Goal: Transaction & Acquisition: Purchase product/service

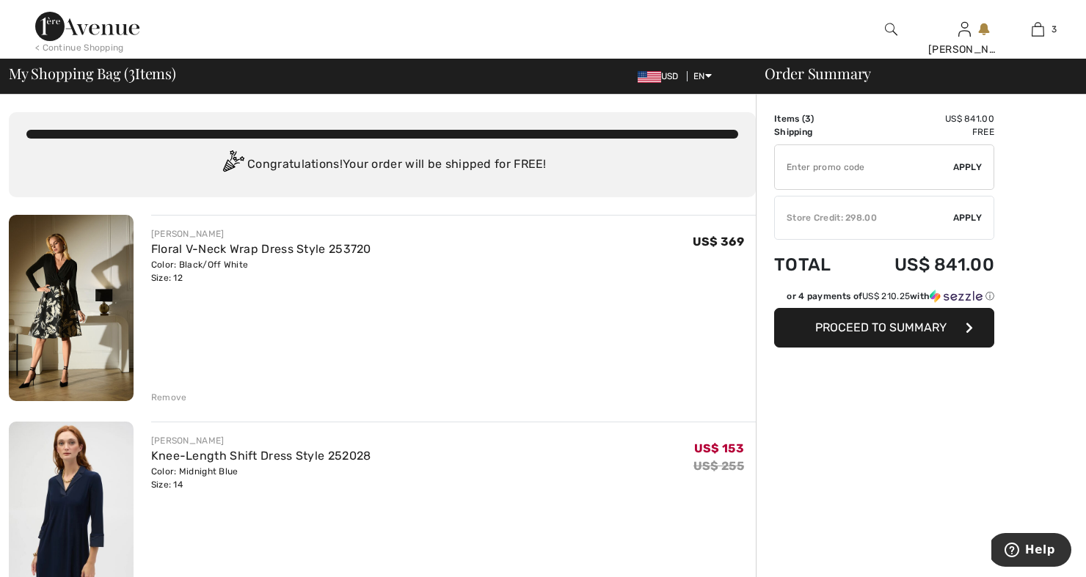
click at [169, 398] on div "Remove" at bounding box center [169, 397] width 36 height 13
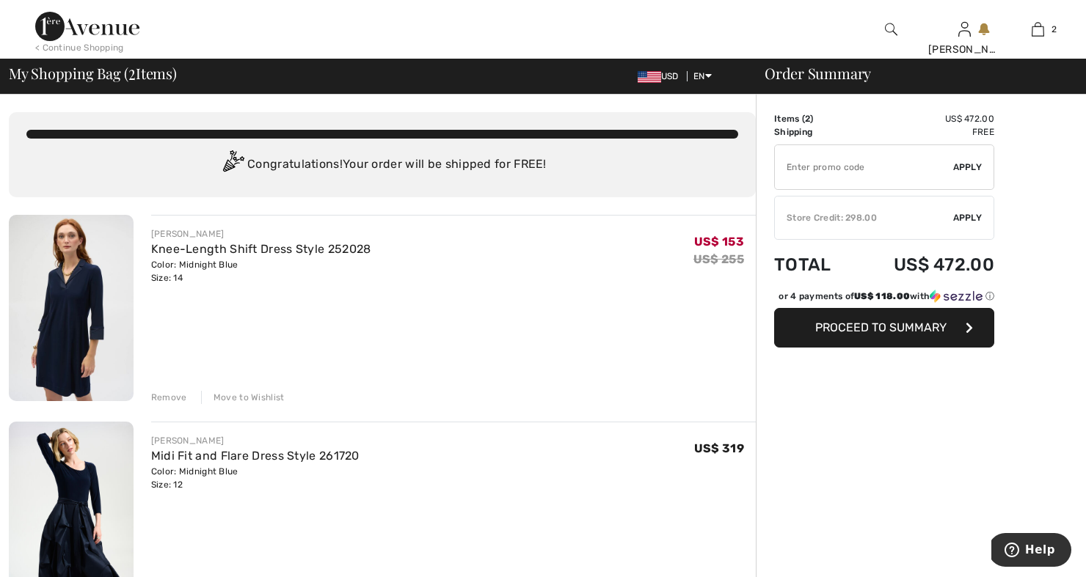
click at [175, 395] on div "Remove" at bounding box center [169, 397] width 36 height 13
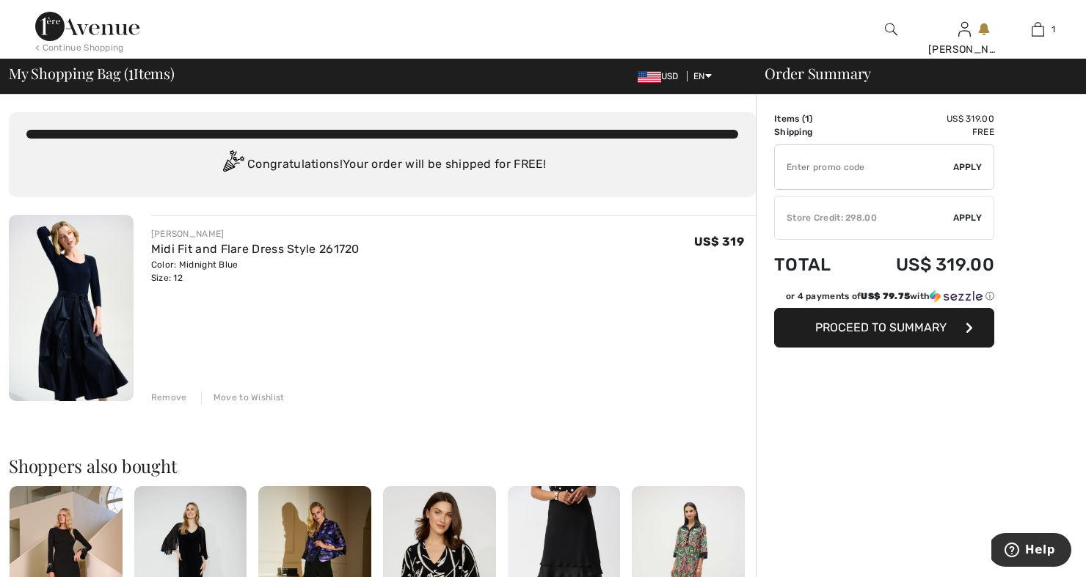
click at [90, 303] on img at bounding box center [71, 308] width 125 height 186
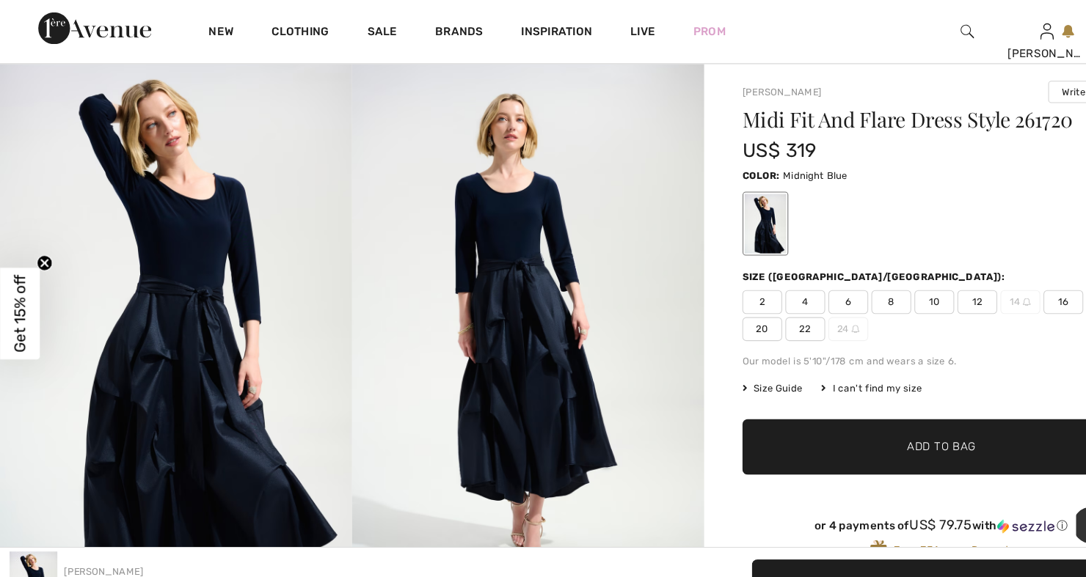
scroll to position [29, 0]
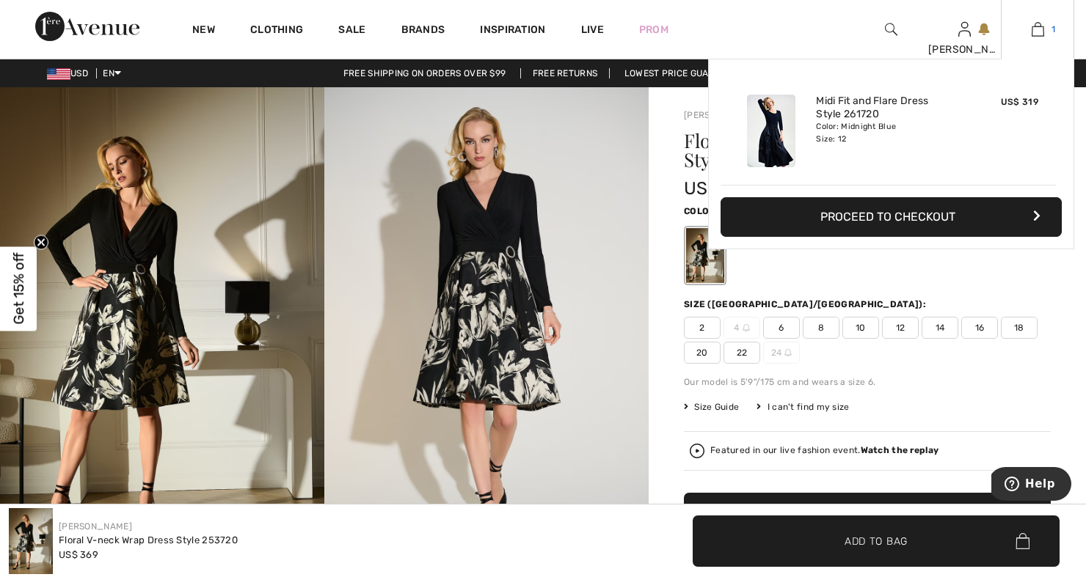
click at [1043, 28] on img at bounding box center [1038, 30] width 12 height 18
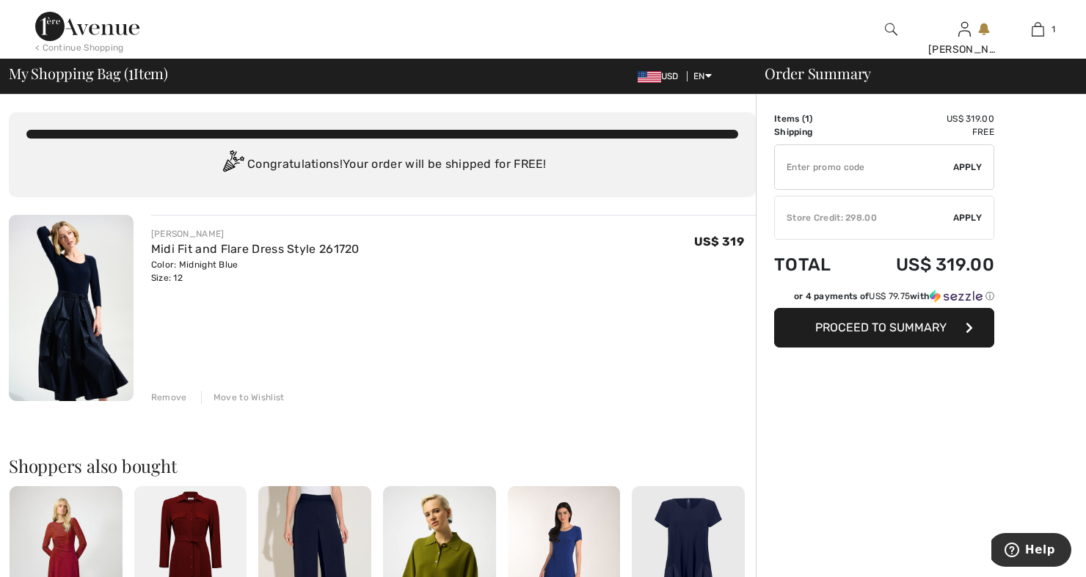
click at [82, 294] on img at bounding box center [71, 308] width 125 height 186
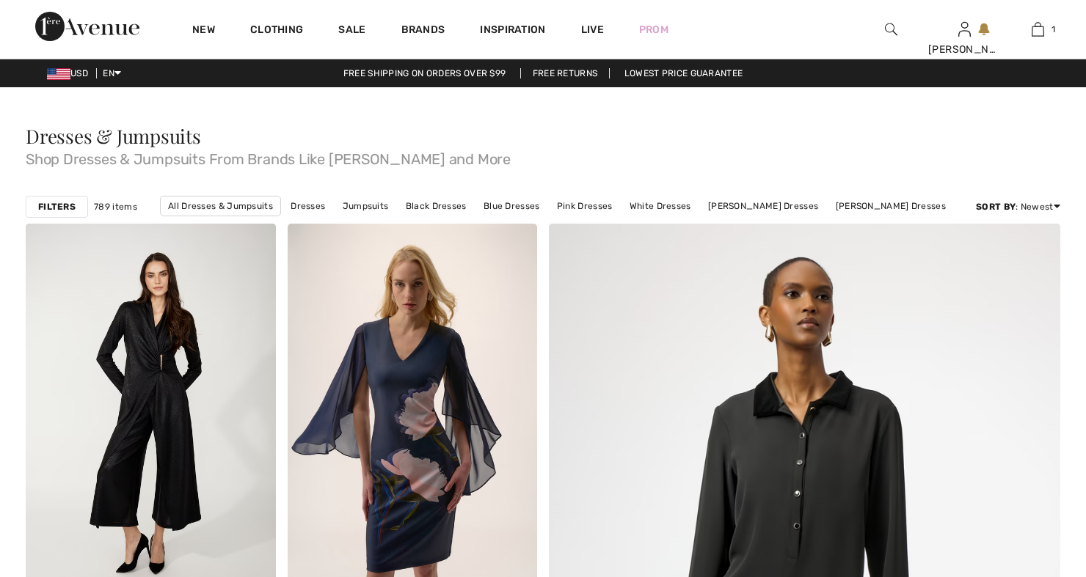
checkbox input "true"
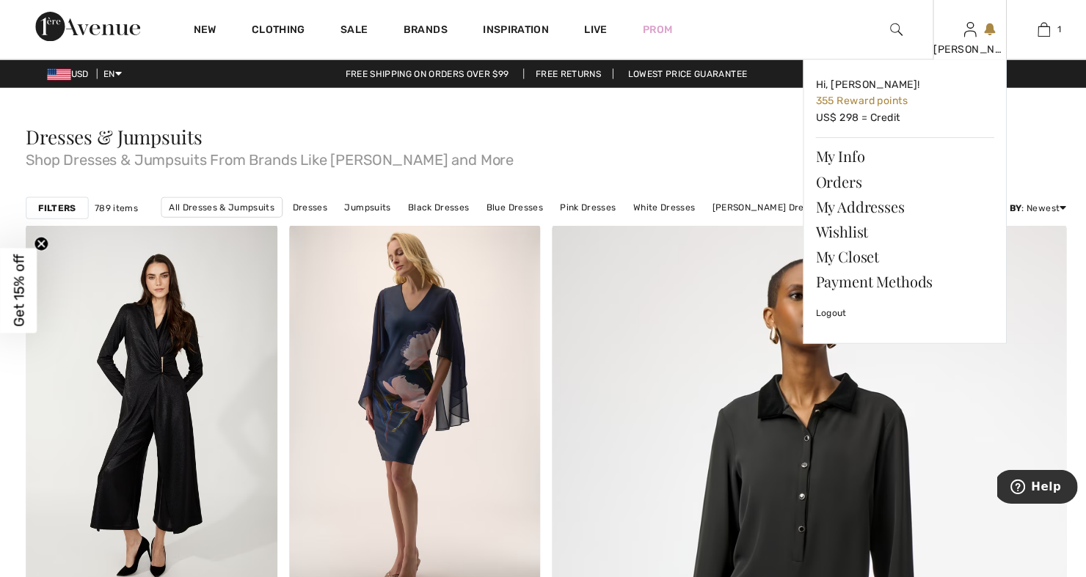
click at [964, 27] on img at bounding box center [964, 30] width 12 height 18
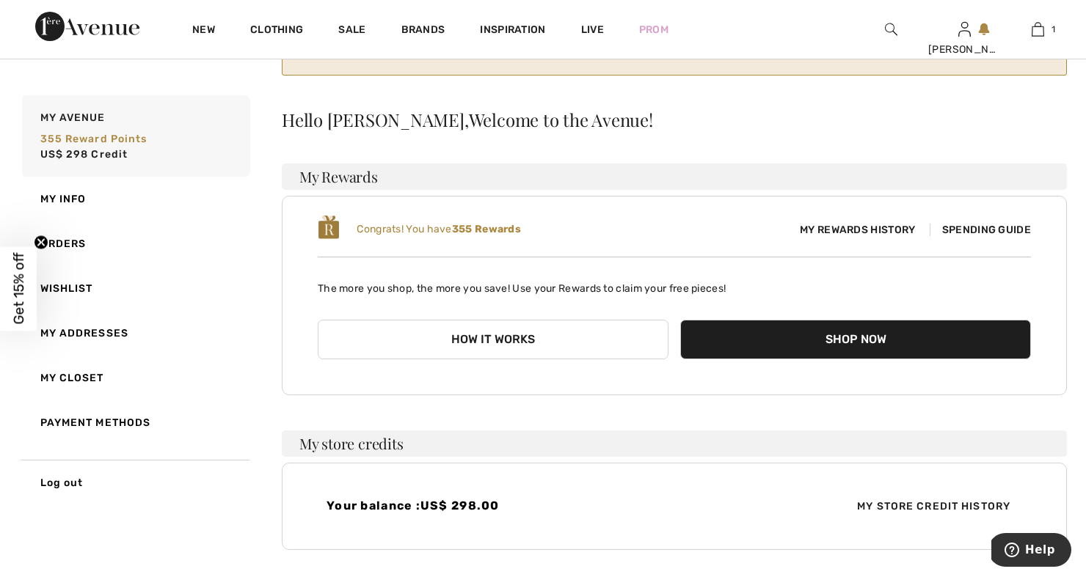
scroll to position [102, 0]
click at [74, 241] on link "Orders" at bounding box center [134, 244] width 231 height 45
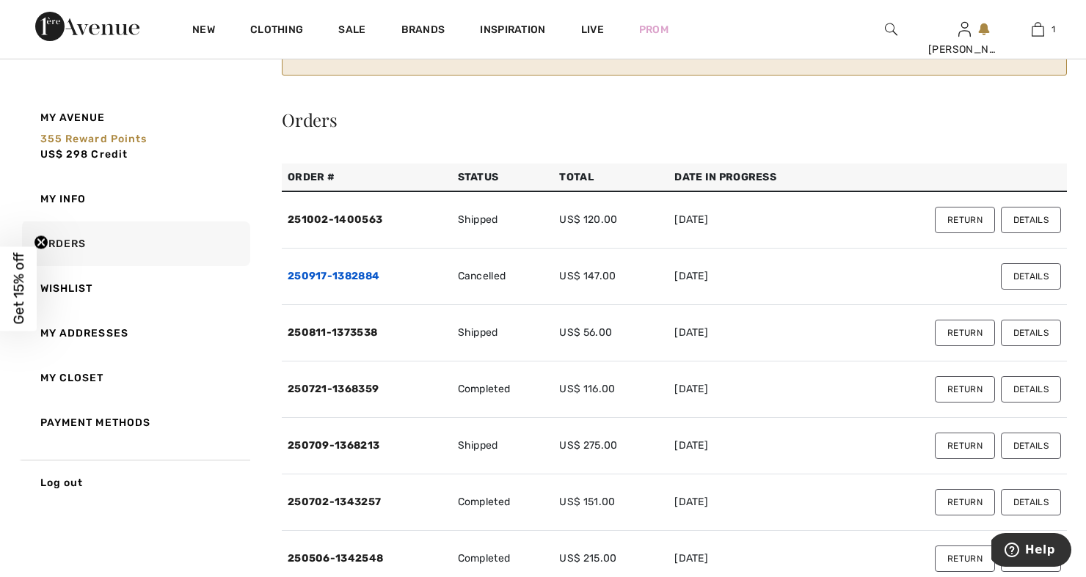
click at [325, 279] on link "250917-1382884" at bounding box center [334, 276] width 92 height 12
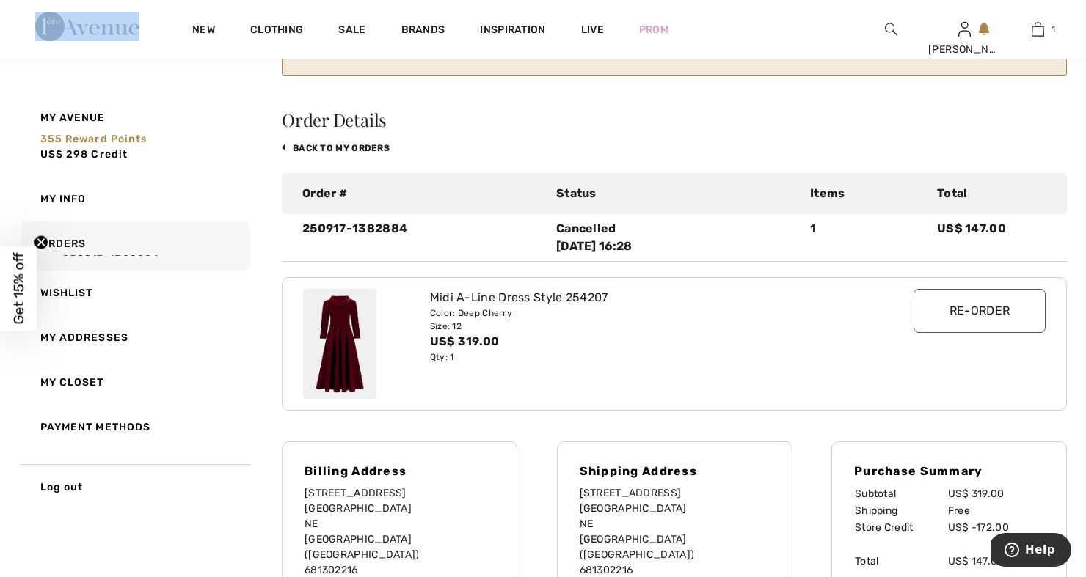
click at [325, 279] on body "We value your privacy We use cookies to enhance your browsing experience, serve…" at bounding box center [543, 442] width 1086 height 1088
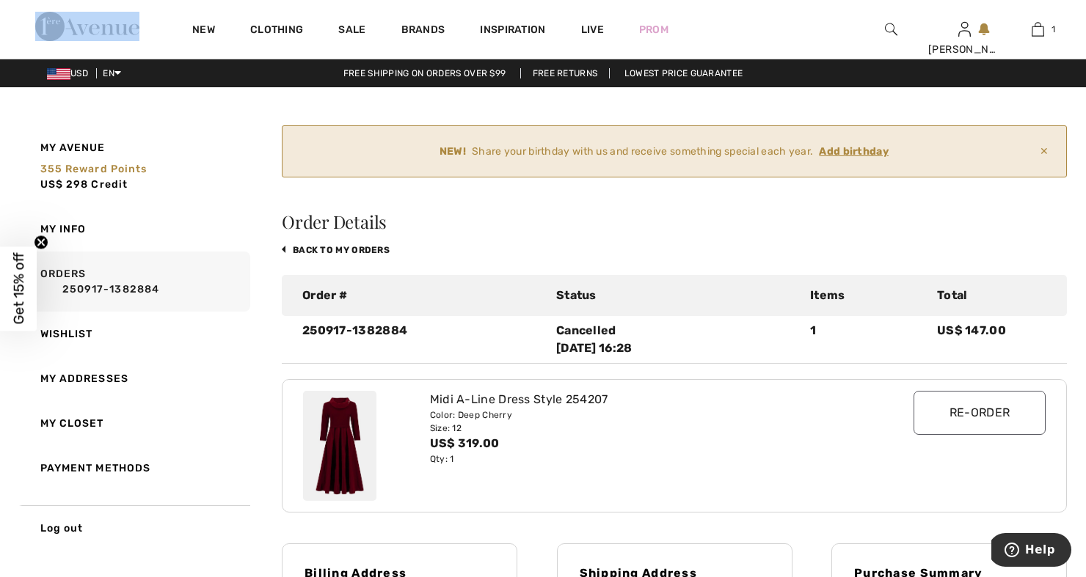
scroll to position [0, 0]
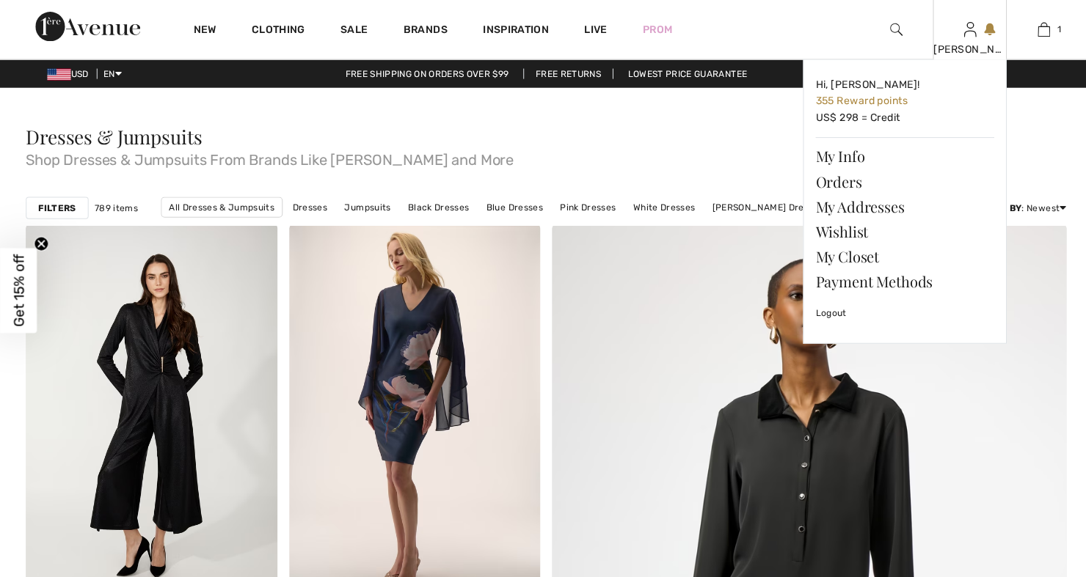
click at [958, 35] on img at bounding box center [964, 30] width 12 height 18
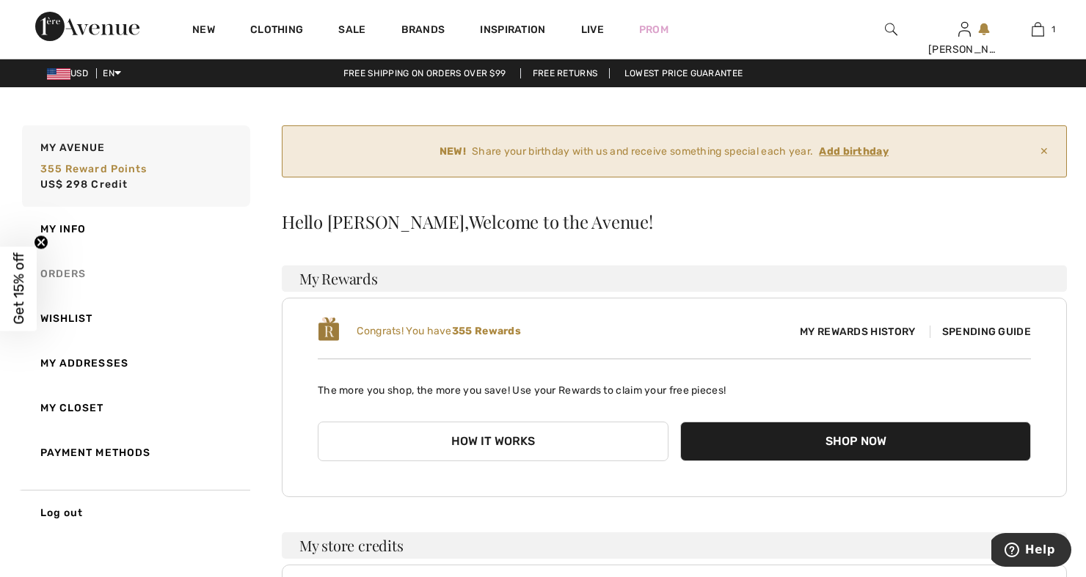
click at [78, 271] on link "Orders" at bounding box center [134, 274] width 231 height 45
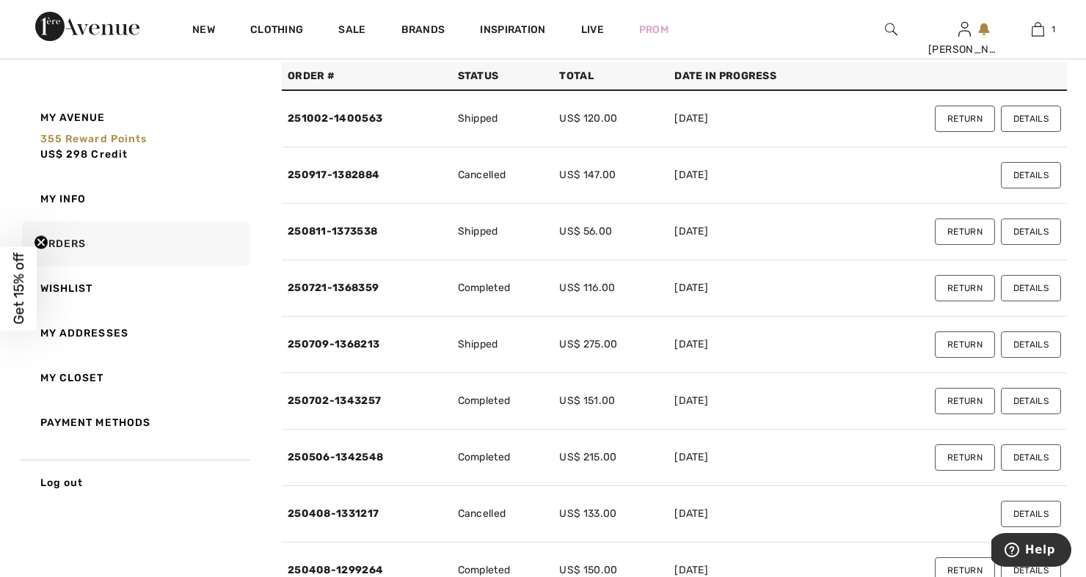
scroll to position [202, 0]
click at [1032, 120] on button "Details" at bounding box center [1031, 120] width 60 height 26
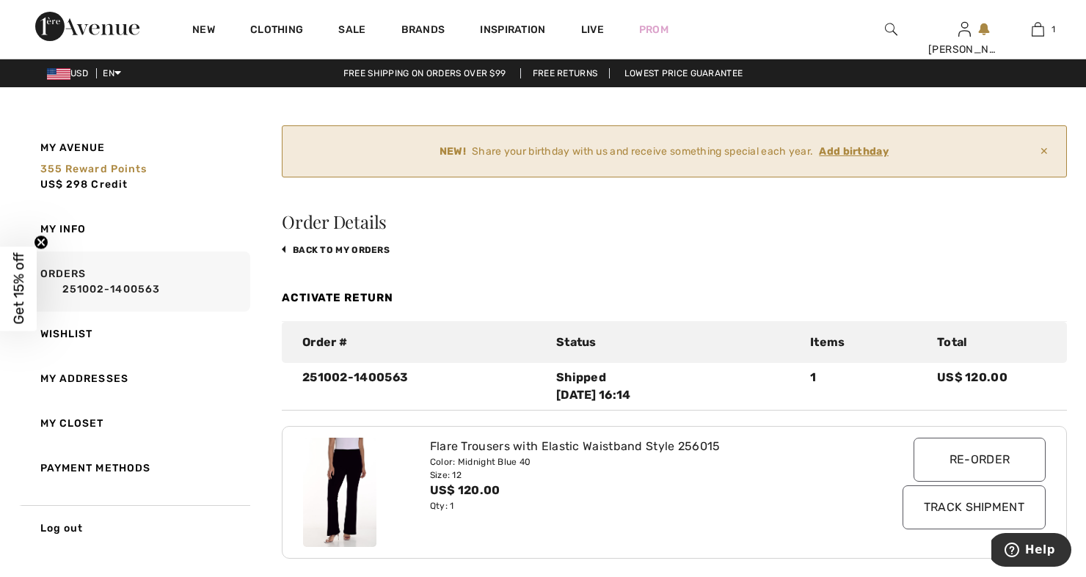
scroll to position [0, 0]
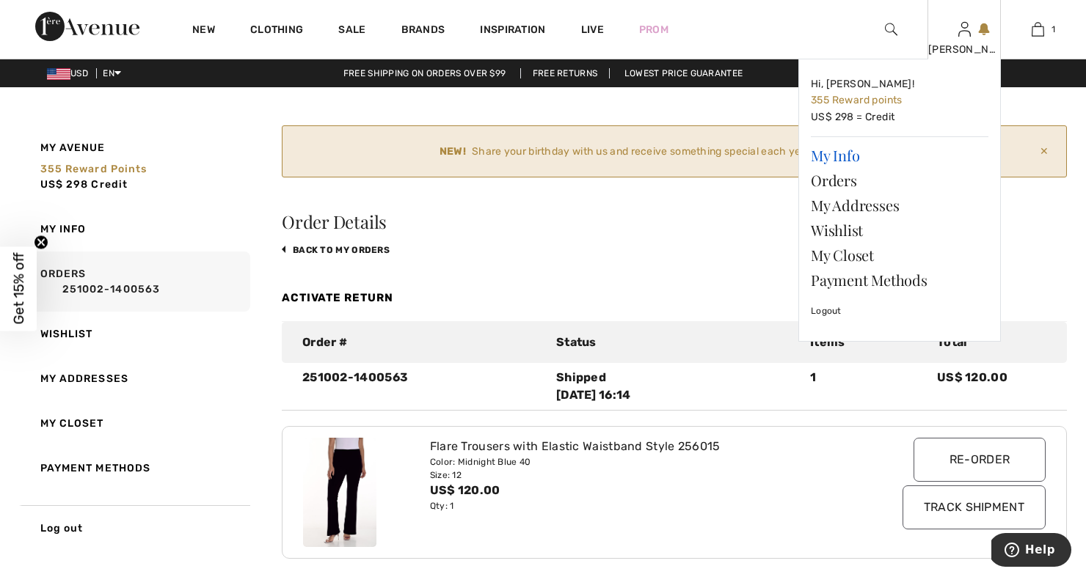
click at [844, 150] on link "My Info" at bounding box center [900, 155] width 178 height 25
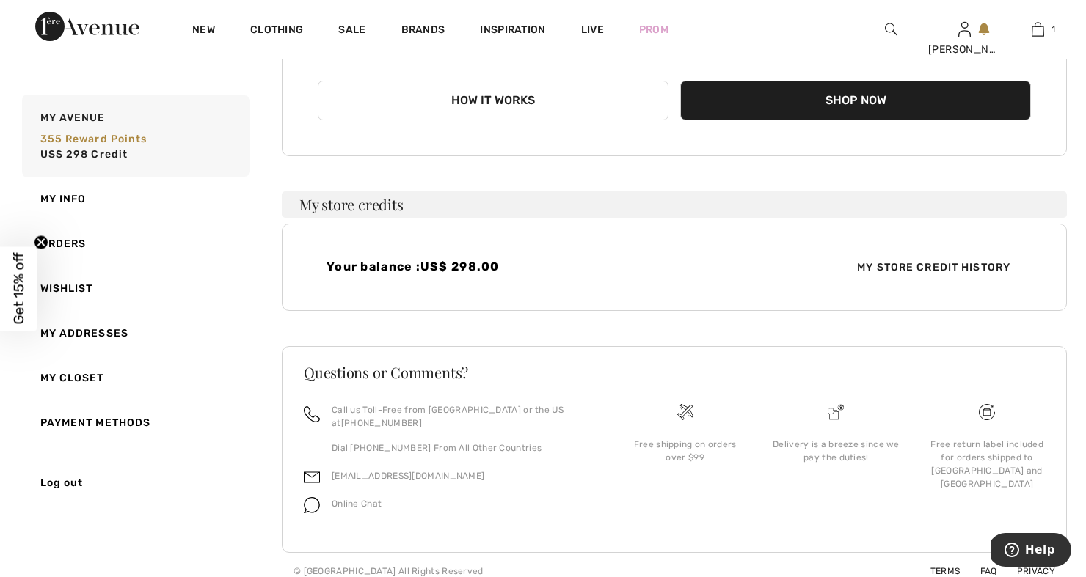
scroll to position [340, 0]
click at [893, 267] on span "My Store Credit History" at bounding box center [933, 267] width 177 height 15
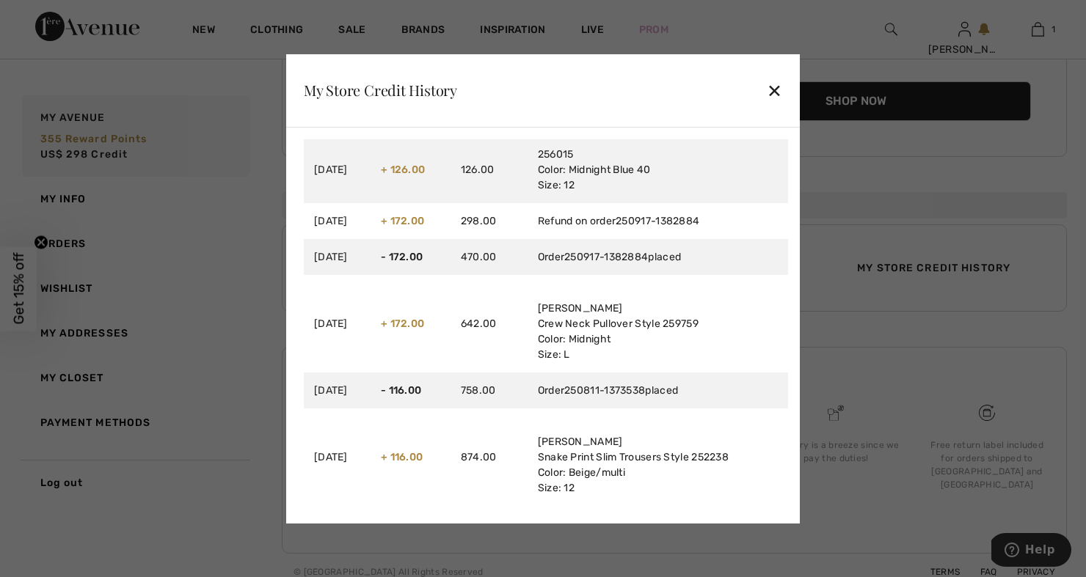
scroll to position [23, 0]
click at [776, 87] on div "✕" at bounding box center [774, 90] width 15 height 31
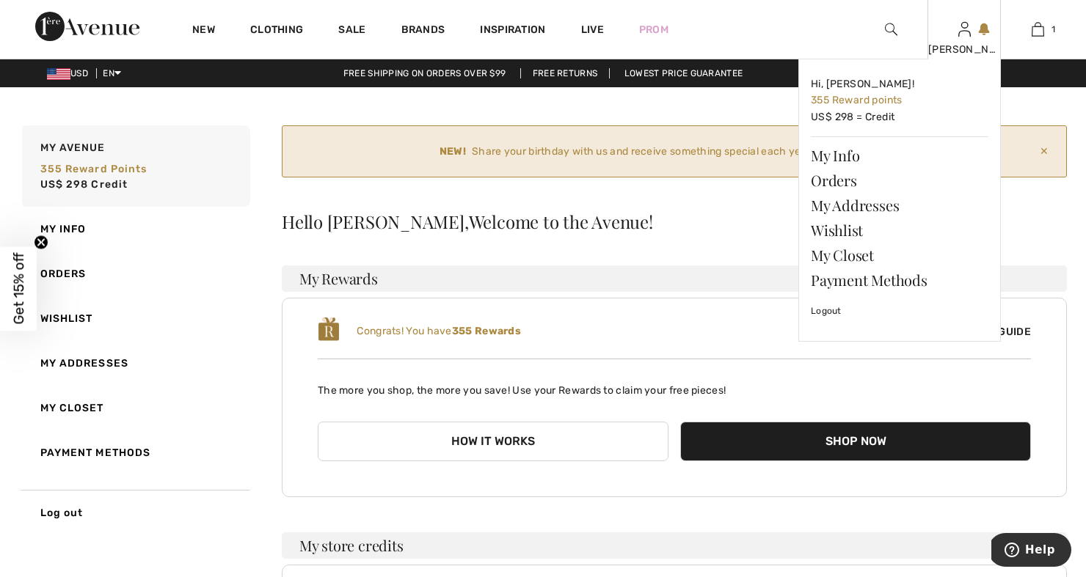
scroll to position [0, 0]
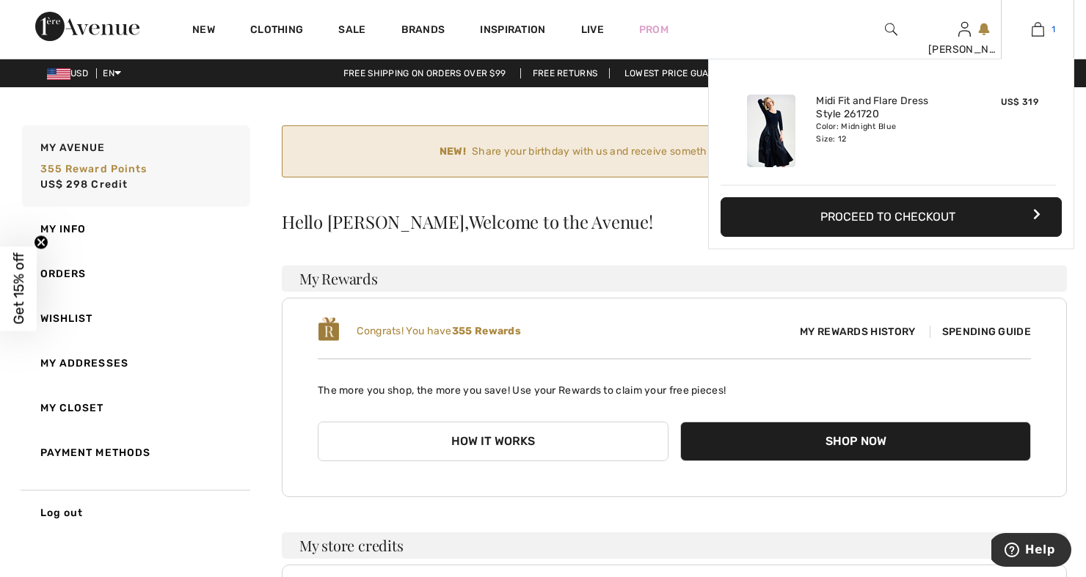
click at [1043, 30] on img at bounding box center [1038, 30] width 12 height 18
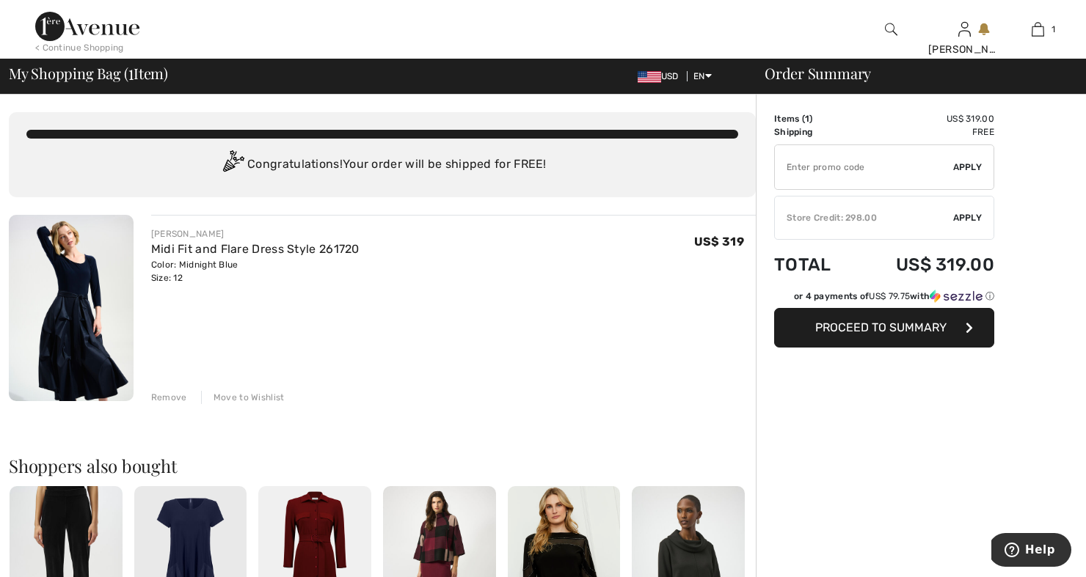
click at [965, 218] on span "Apply" at bounding box center [967, 217] width 29 height 13
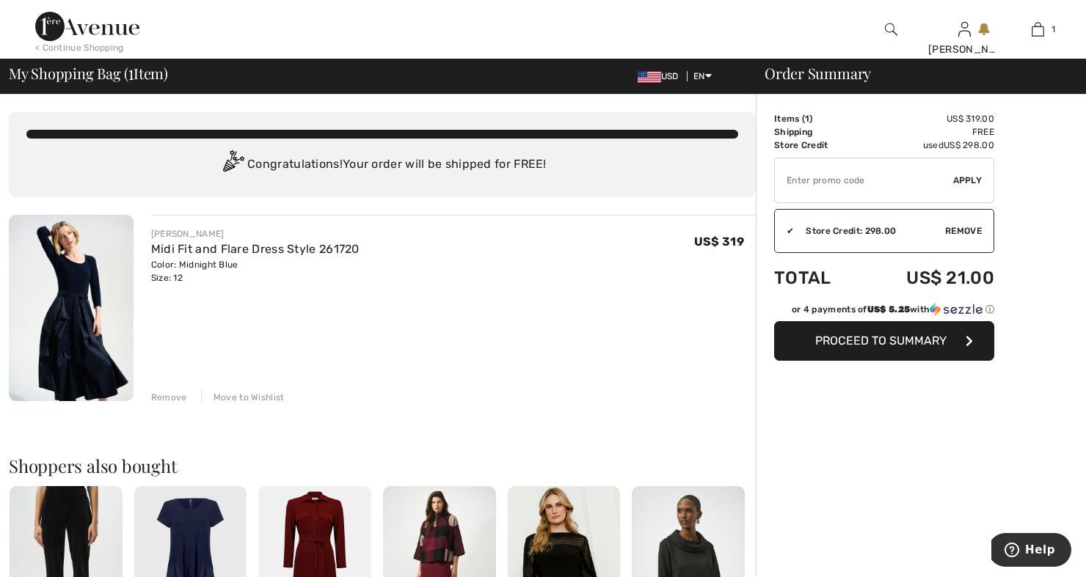
click at [880, 338] on span "Proceed to Summary" at bounding box center [880, 341] width 131 height 14
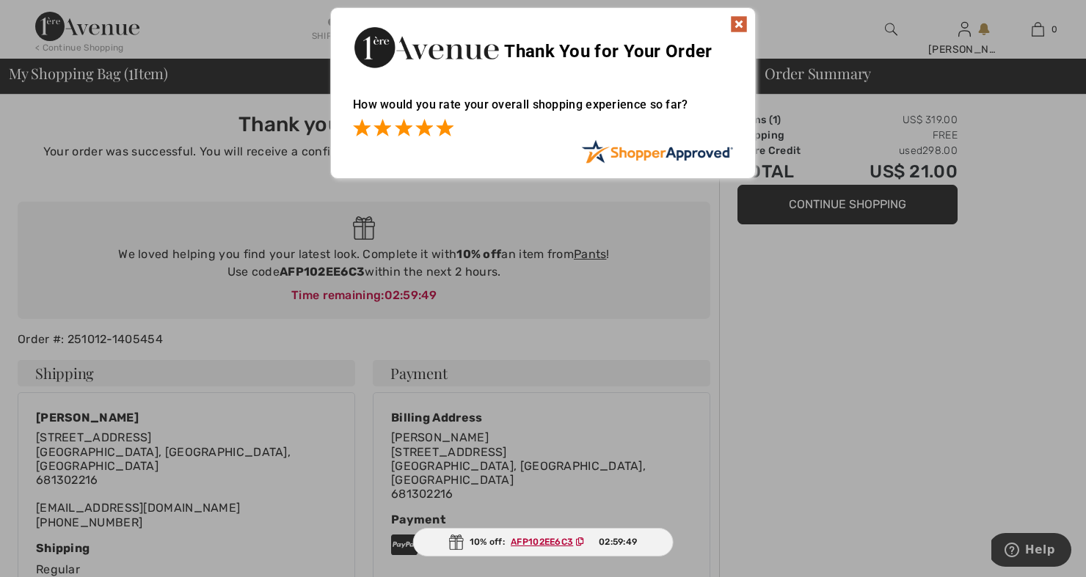
click at [448, 128] on span at bounding box center [445, 128] width 18 height 18
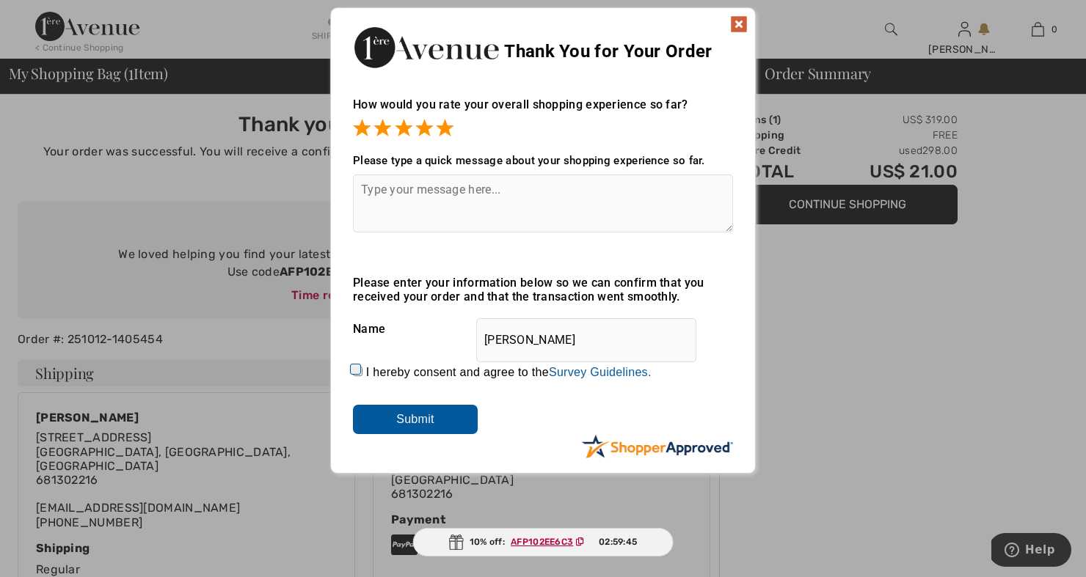
click at [734, 23] on img at bounding box center [739, 24] width 18 height 18
